Goal: Task Accomplishment & Management: Use online tool/utility

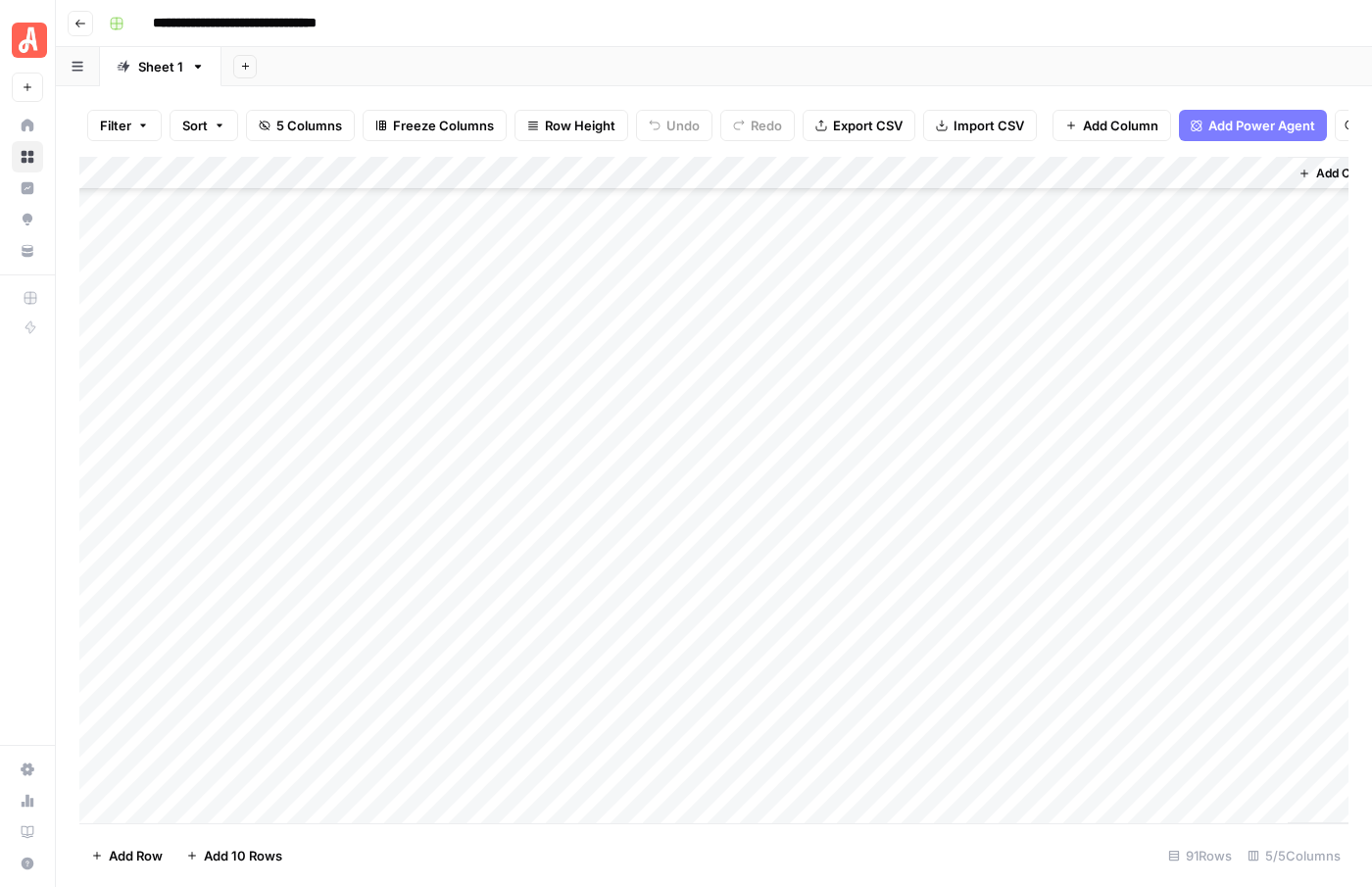
scroll to position [2431, 0]
click at [209, 805] on div "Add Column" at bounding box center [713, 490] width 1269 height 667
click at [485, 863] on footer "Add Row Add 10 Rows 92 Rows 5/5 Columns" at bounding box center [713, 855] width 1269 height 63
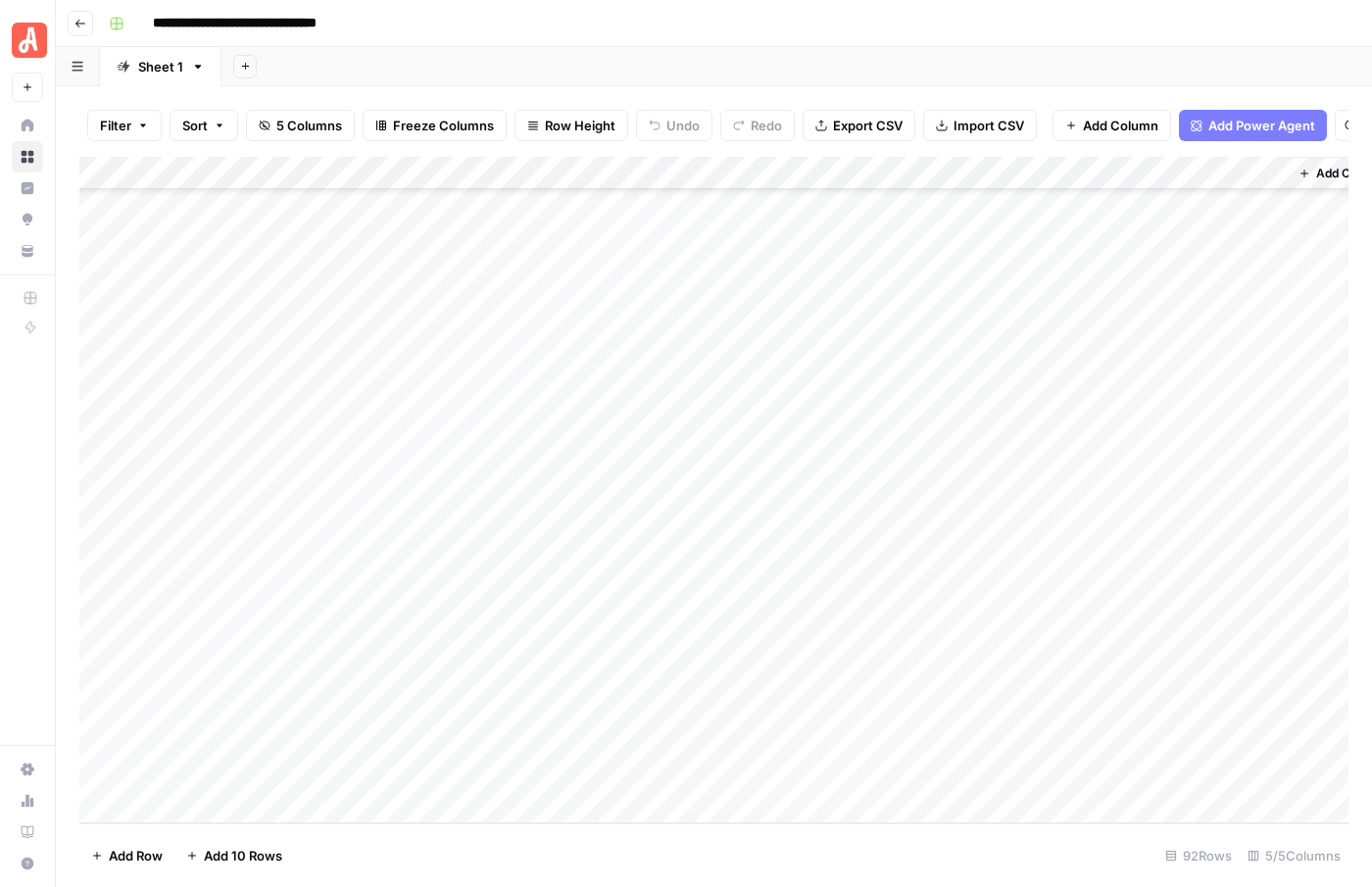
click at [211, 766] on div "Add Column" at bounding box center [713, 490] width 1269 height 667
click at [216, 775] on div "Add Column" at bounding box center [713, 490] width 1269 height 667
click at [450, 851] on footer "Add Row Add 10 Rows 92 Rows 5/5 Columns" at bounding box center [713, 855] width 1269 height 63
click at [196, 776] on div "Add Column" at bounding box center [713, 490] width 1269 height 667
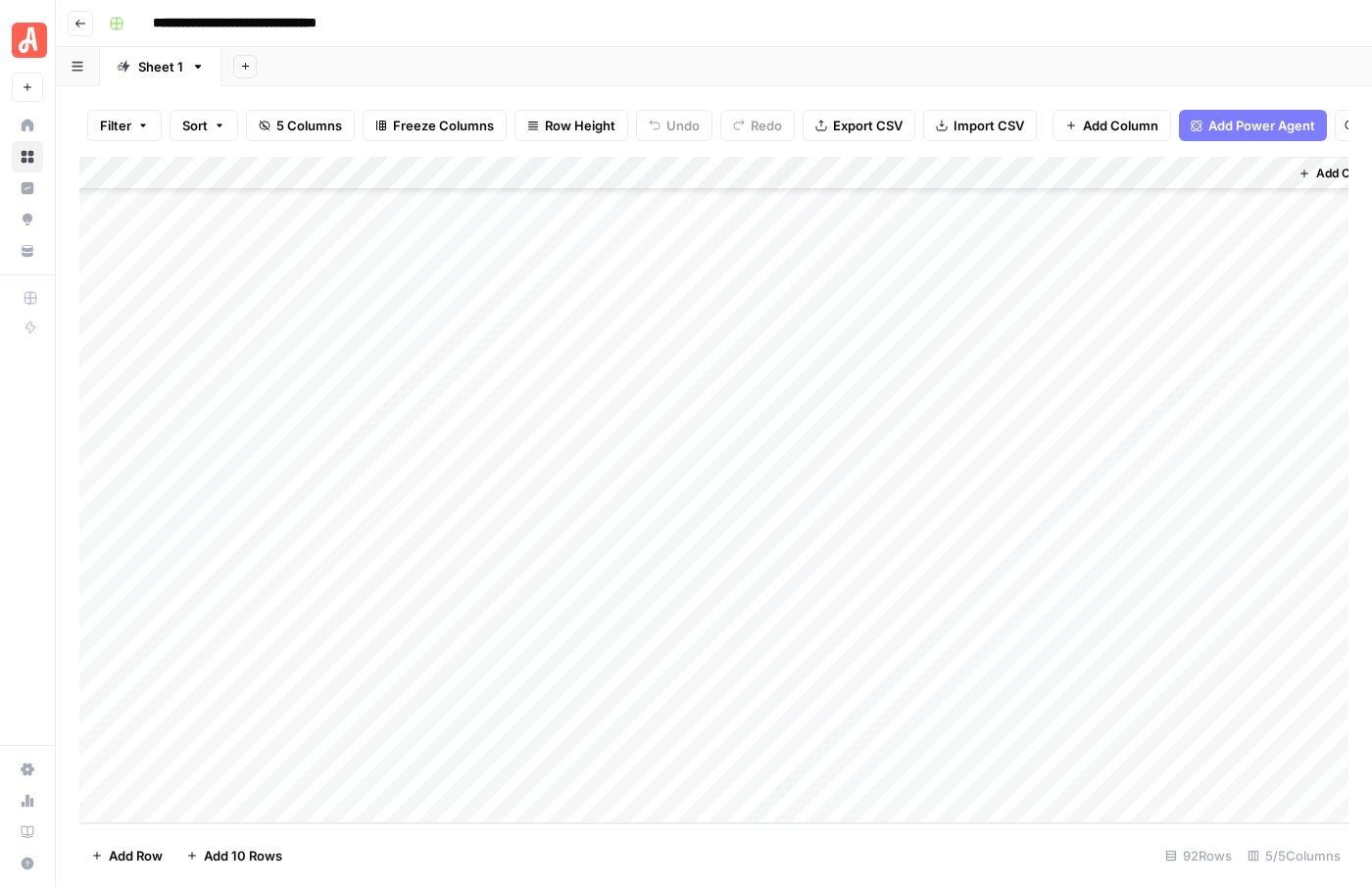
click at [479, 848] on footer "Add Row Add 10 Rows 92 Rows 5/5 Columns" at bounding box center [713, 855] width 1269 height 63
click at [213, 773] on div "Add Column" at bounding box center [713, 490] width 1269 height 667
click at [225, 771] on div "Add Column" at bounding box center [713, 490] width 1269 height 667
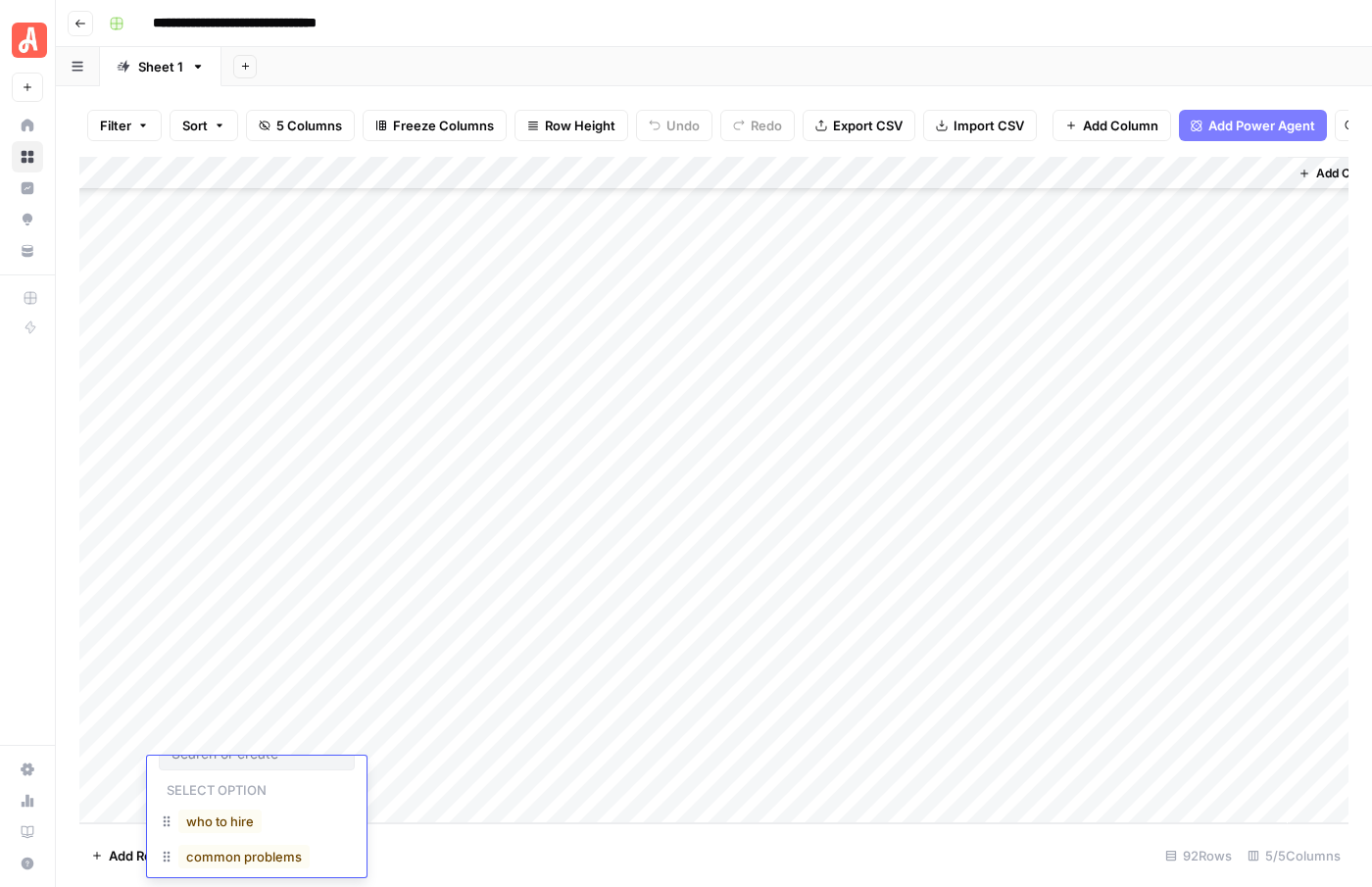
scroll to position [0, 0]
click at [456, 841] on footer "Add Row Add 10 Rows 92 Rows 5/5 Columns" at bounding box center [713, 855] width 1269 height 63
click at [231, 770] on div "Add Column" at bounding box center [713, 490] width 1269 height 667
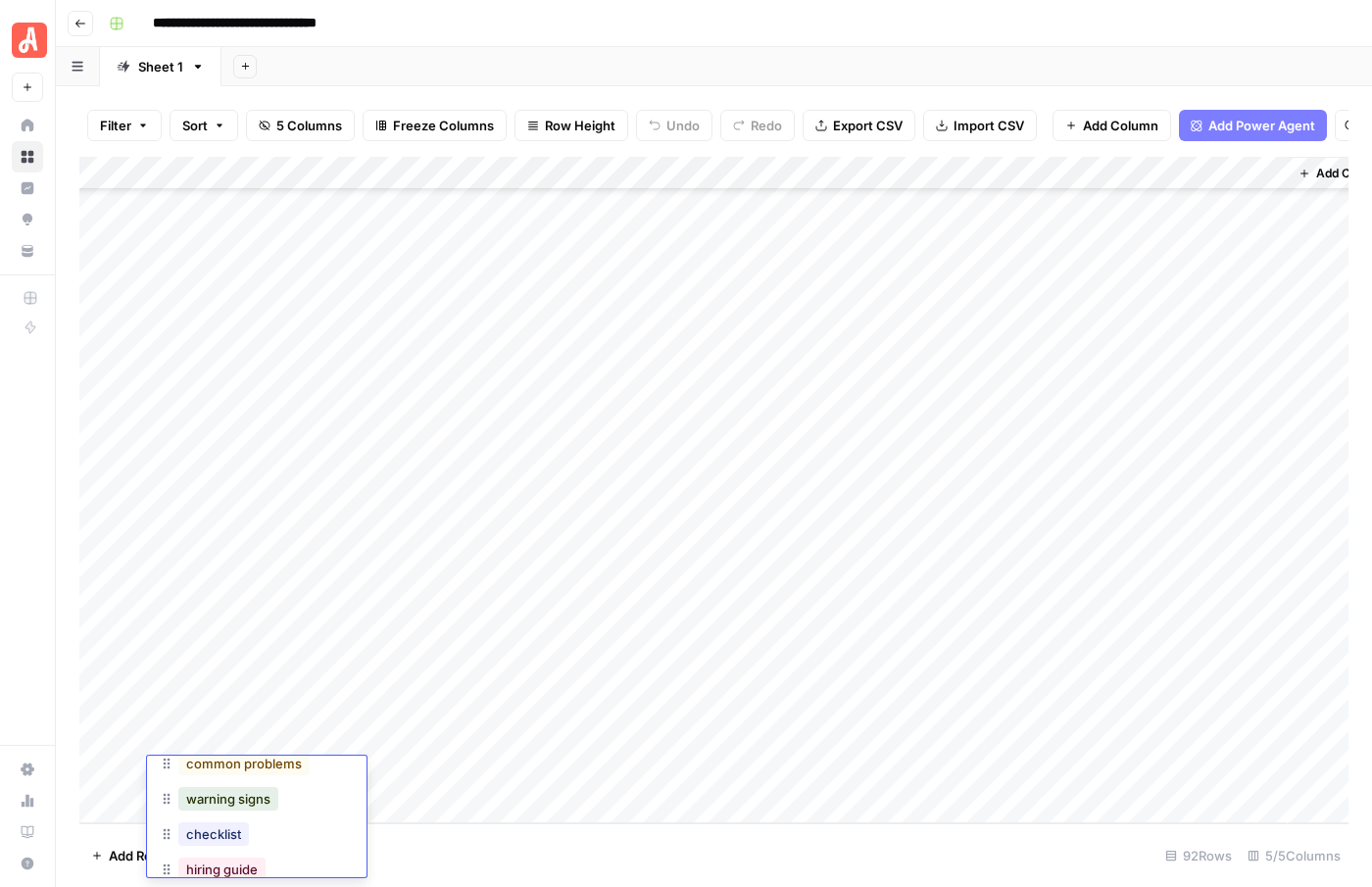
scroll to position [149, 0]
click at [501, 857] on footer "Add Row Add 10 Rows 92 Rows 5/5 Columns" at bounding box center [713, 855] width 1269 height 63
